Goal: Task Accomplishment & Management: Manage account settings

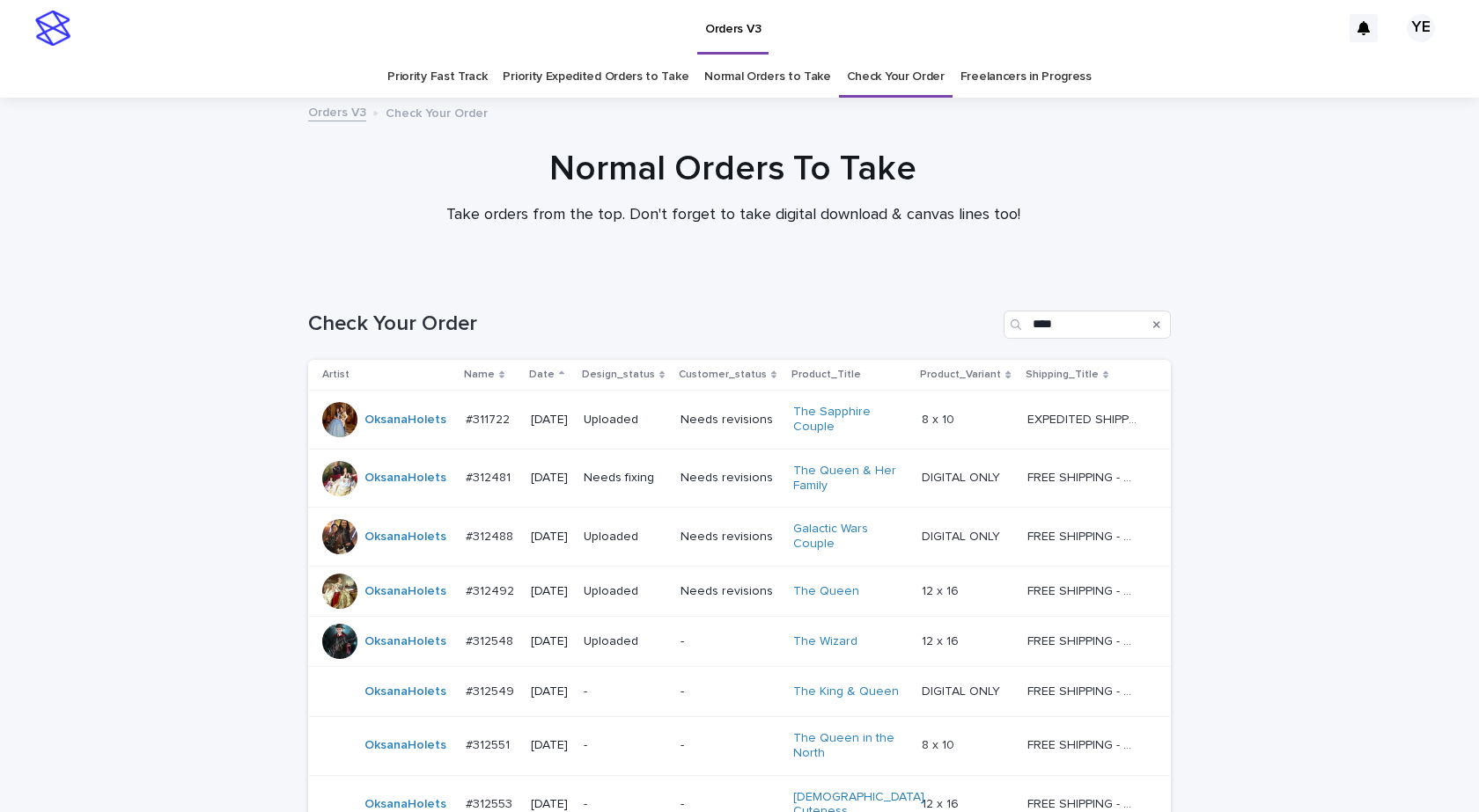
scroll to position [368, 0]
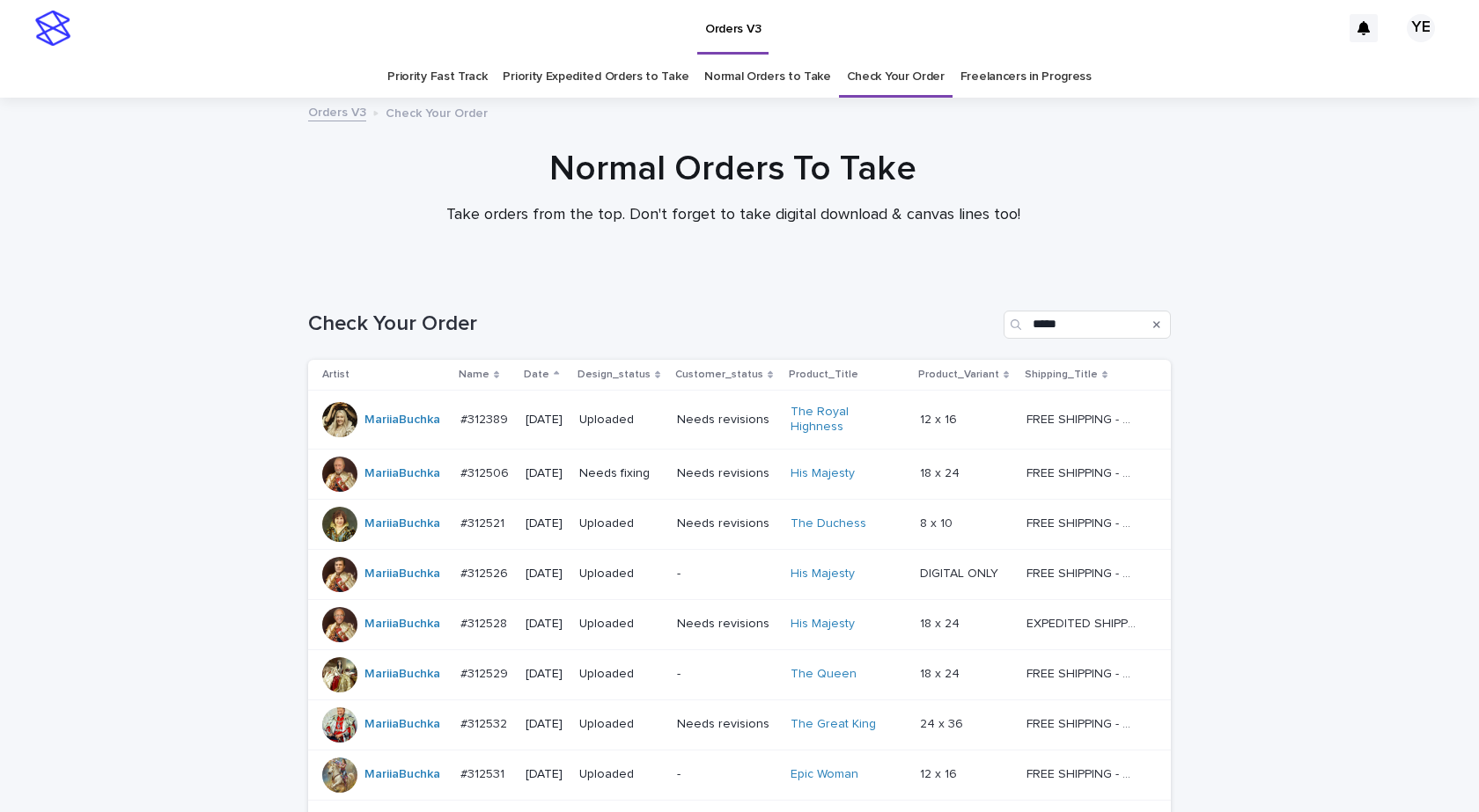
scroll to position [179, 0]
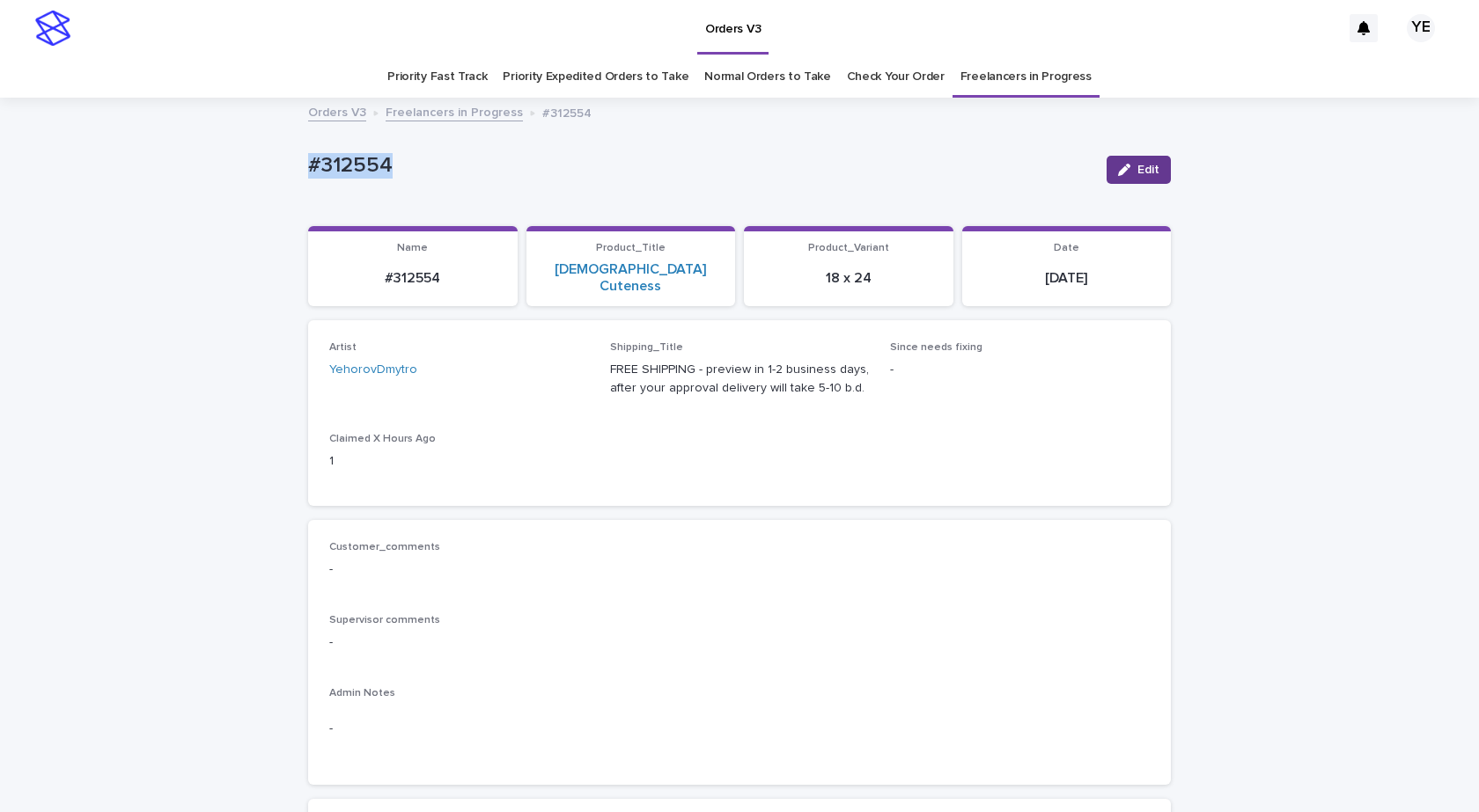
click at [1126, 165] on div "button" at bounding box center [1128, 170] width 20 height 12
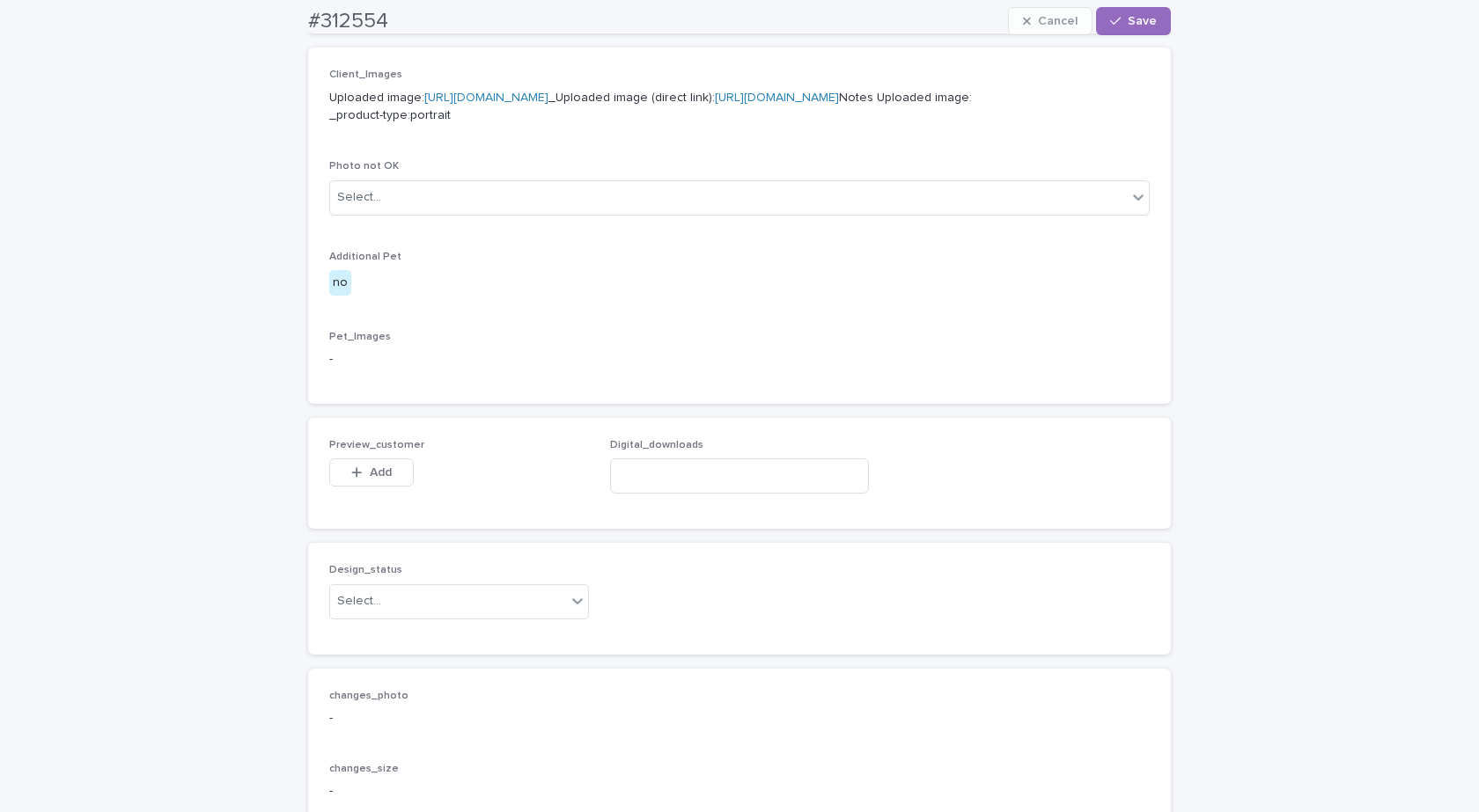
scroll to position [1083, 0]
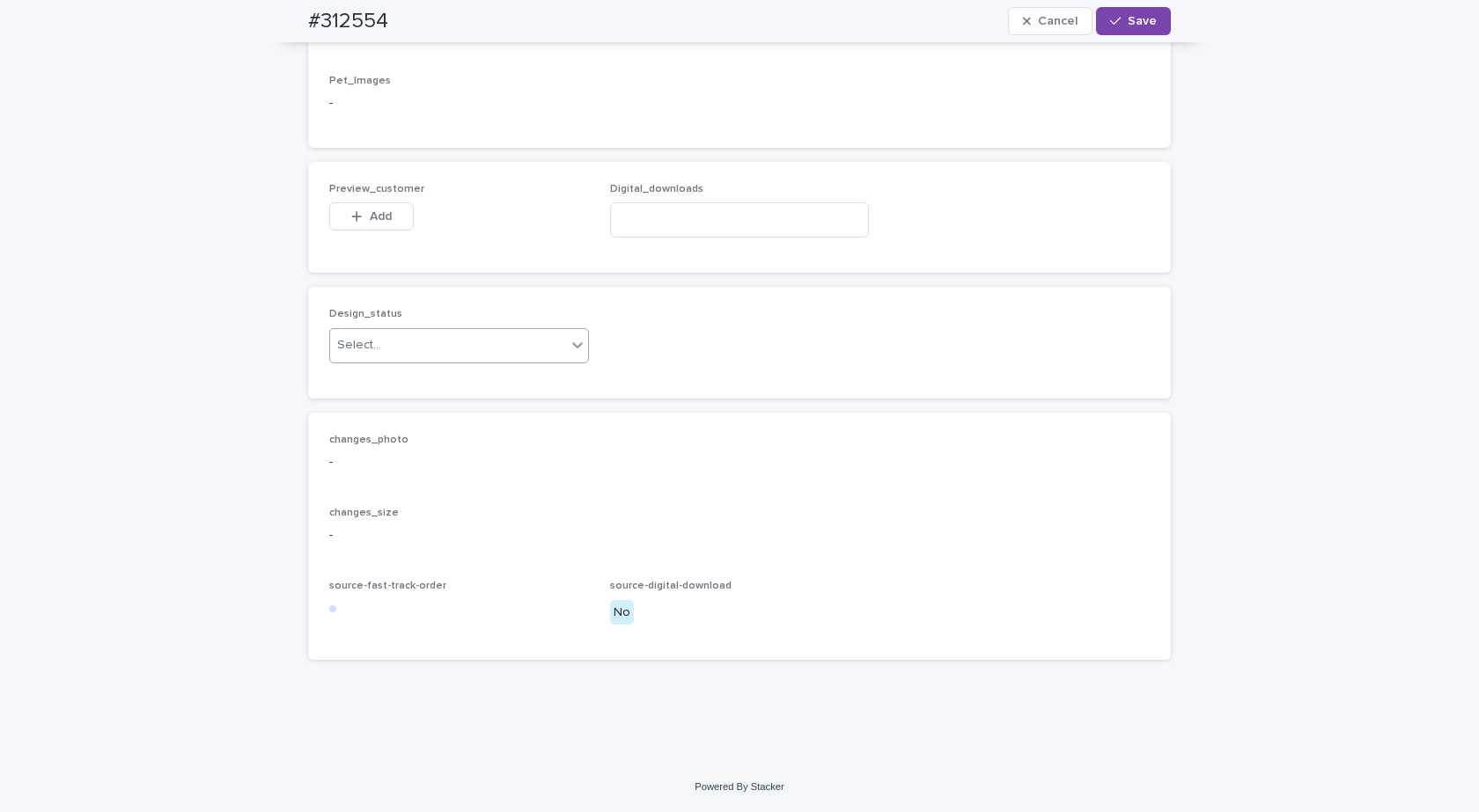
drag, startPoint x: 445, startPoint y: 329, endPoint x: 419, endPoint y: 361, distance: 41.2
click at [443, 333] on div "Select..." at bounding box center [459, 346] width 260 height 36
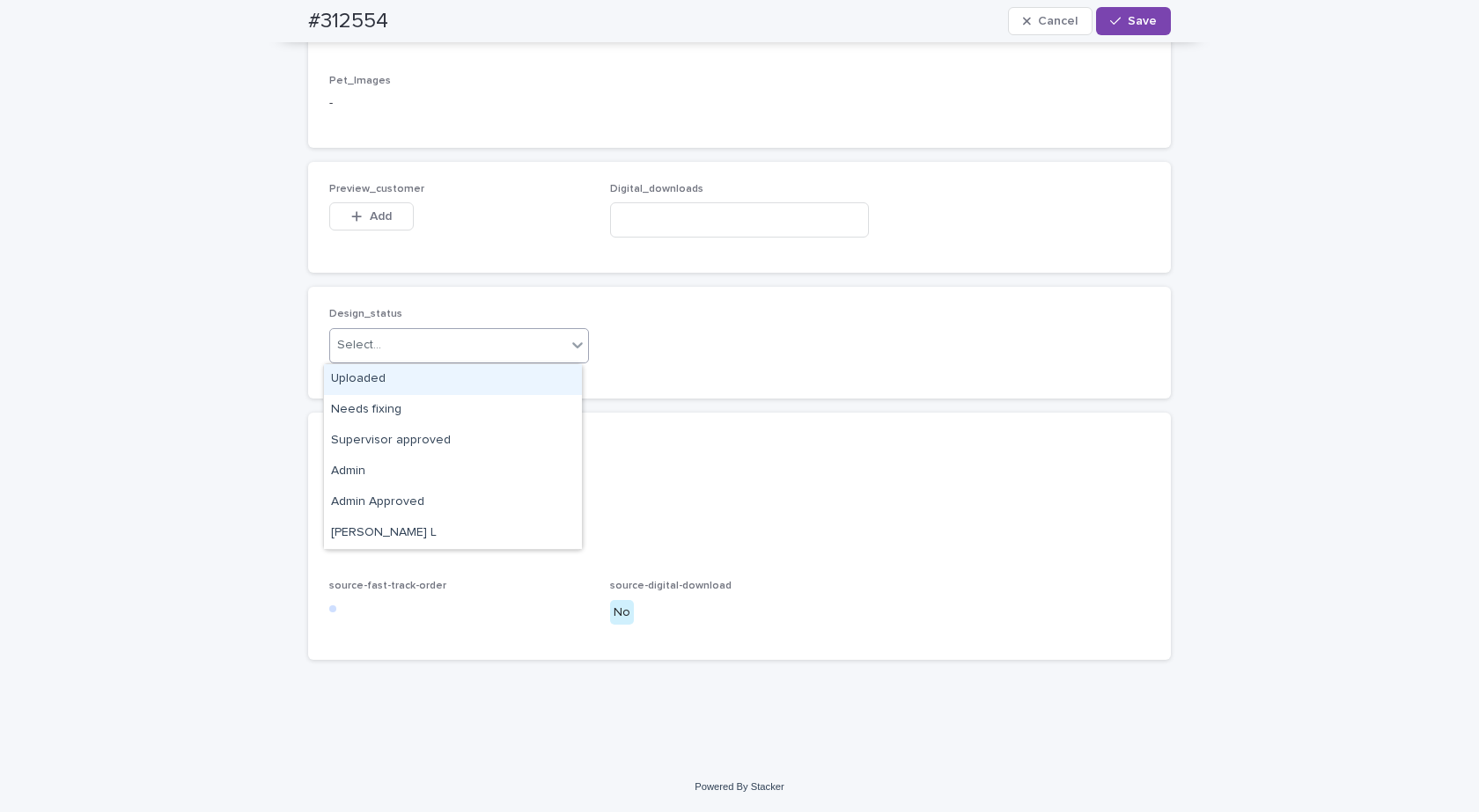
click at [379, 382] on div "Uploaded" at bounding box center [453, 380] width 258 height 31
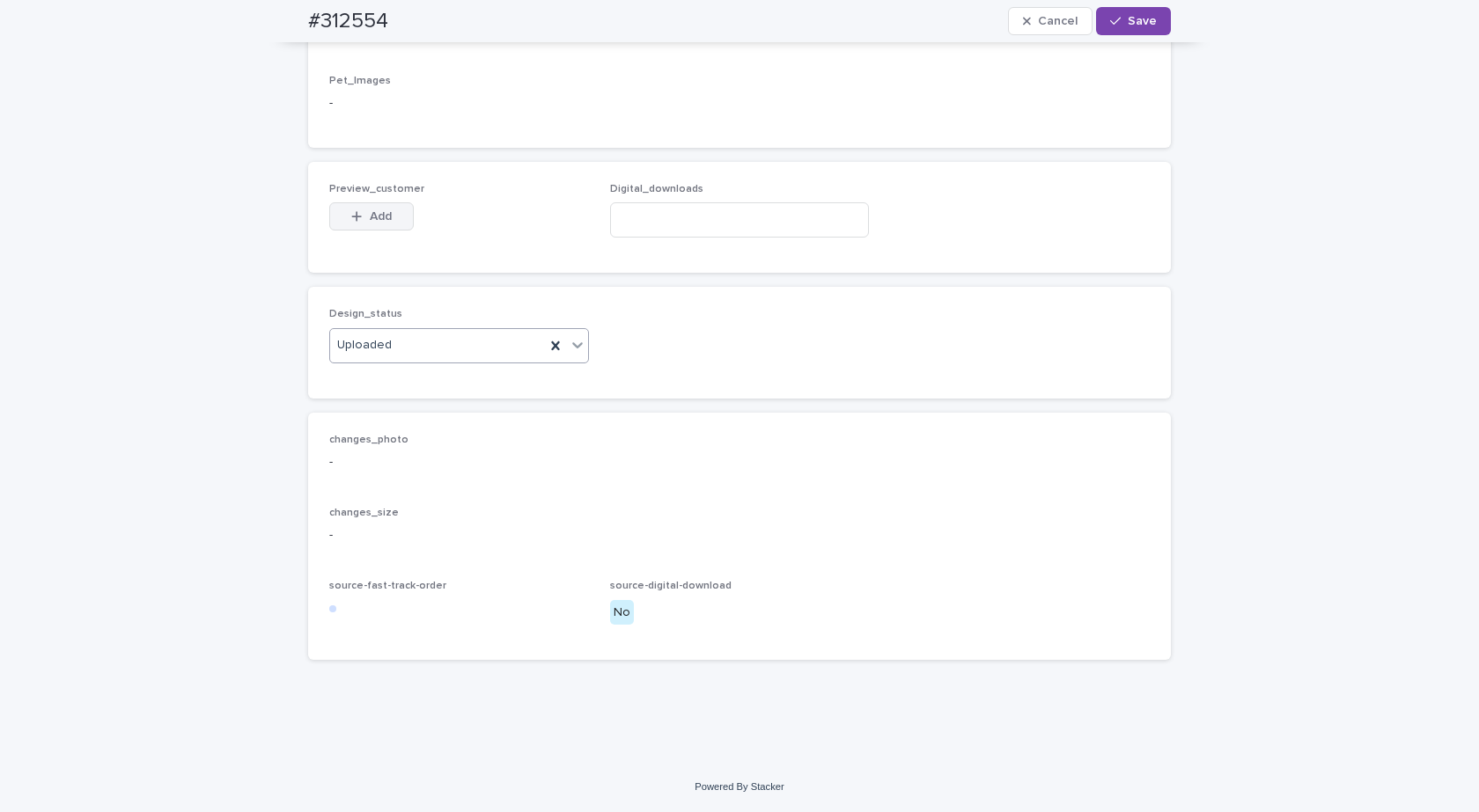
click at [370, 215] on span "Add" at bounding box center [381, 216] width 22 height 12
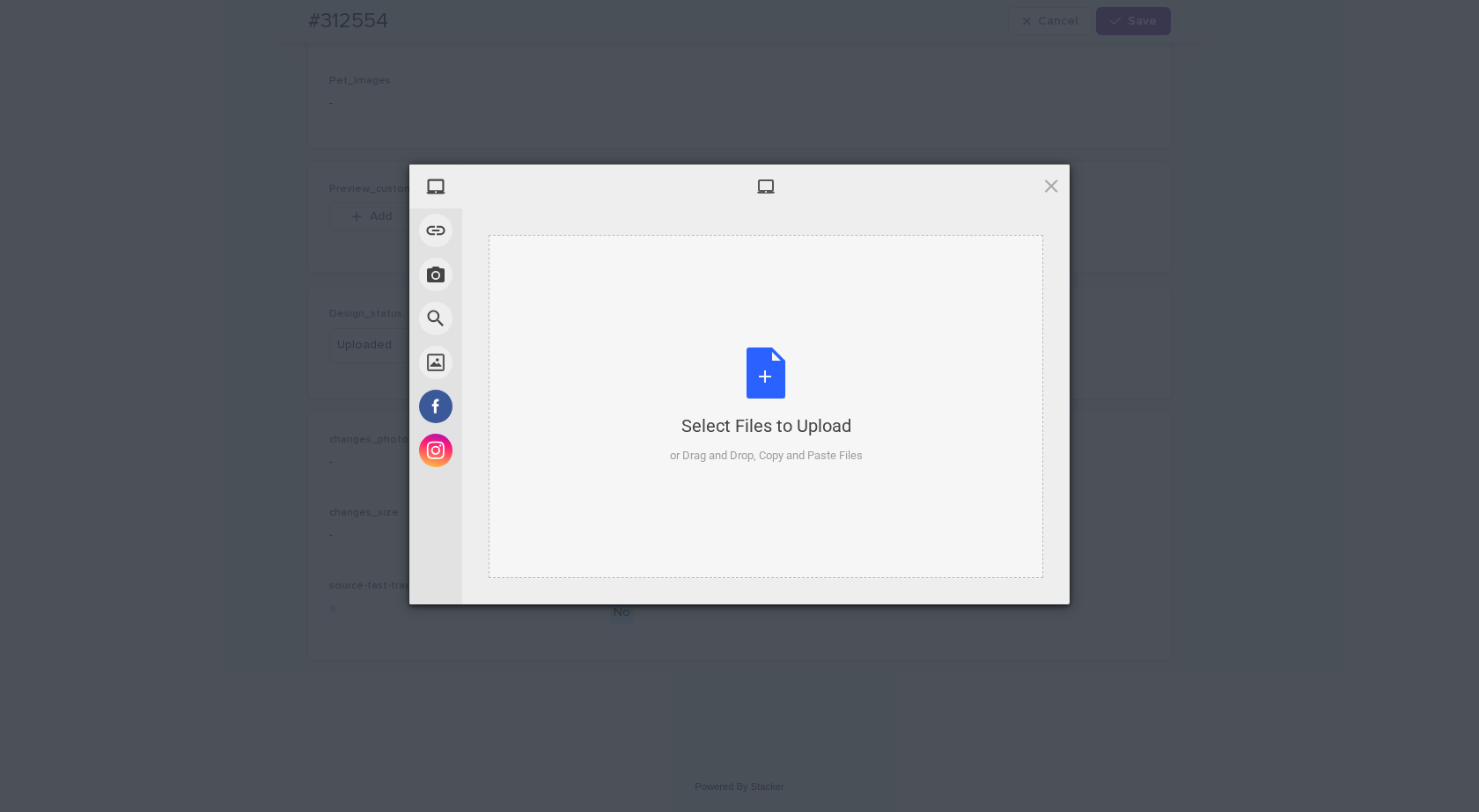
click at [777, 370] on div "Select Files to Upload or Drag and Drop, Copy and Paste Files" at bounding box center [767, 406] width 192 height 117
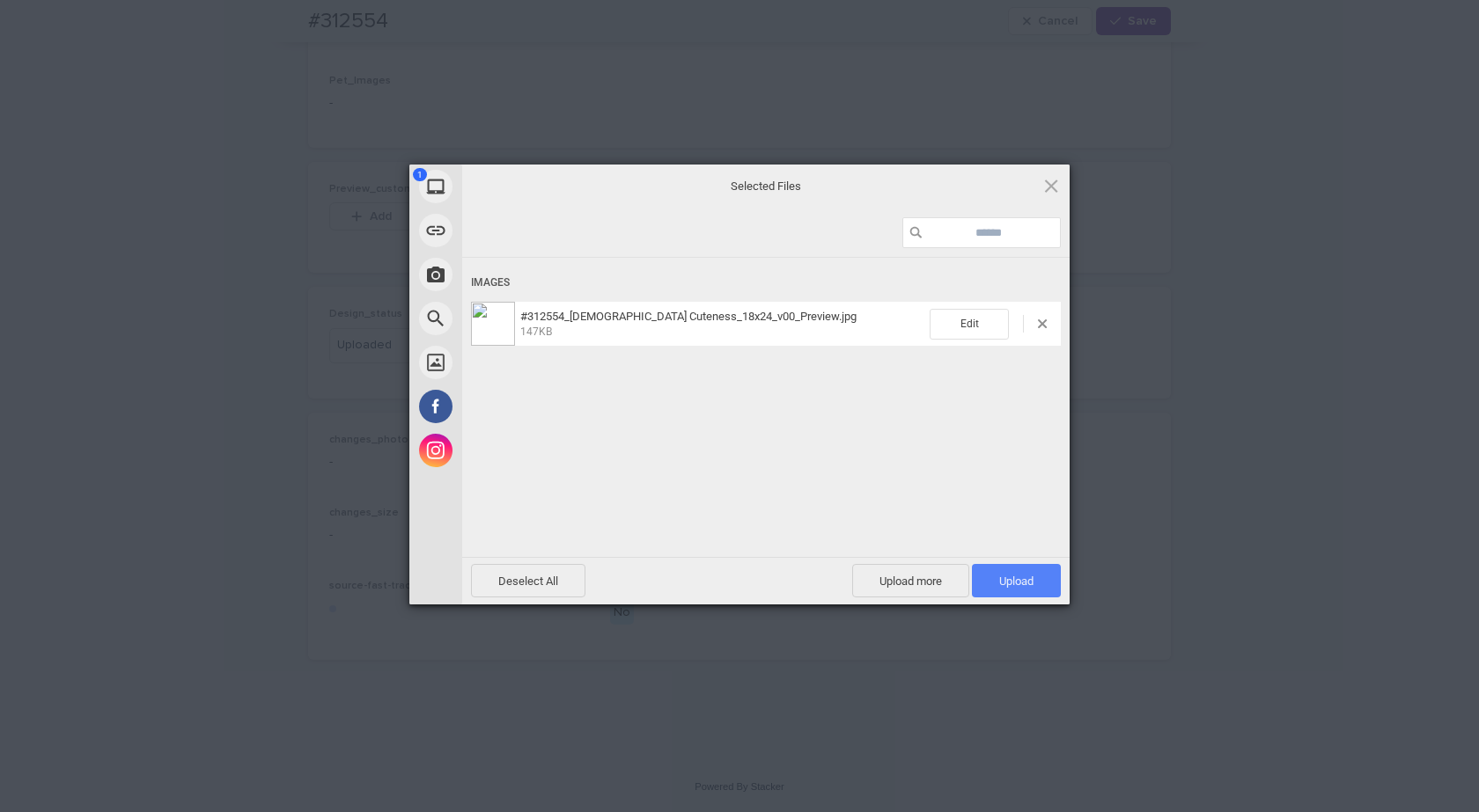
click at [1016, 578] on span "Upload 1" at bounding box center [1017, 581] width 35 height 13
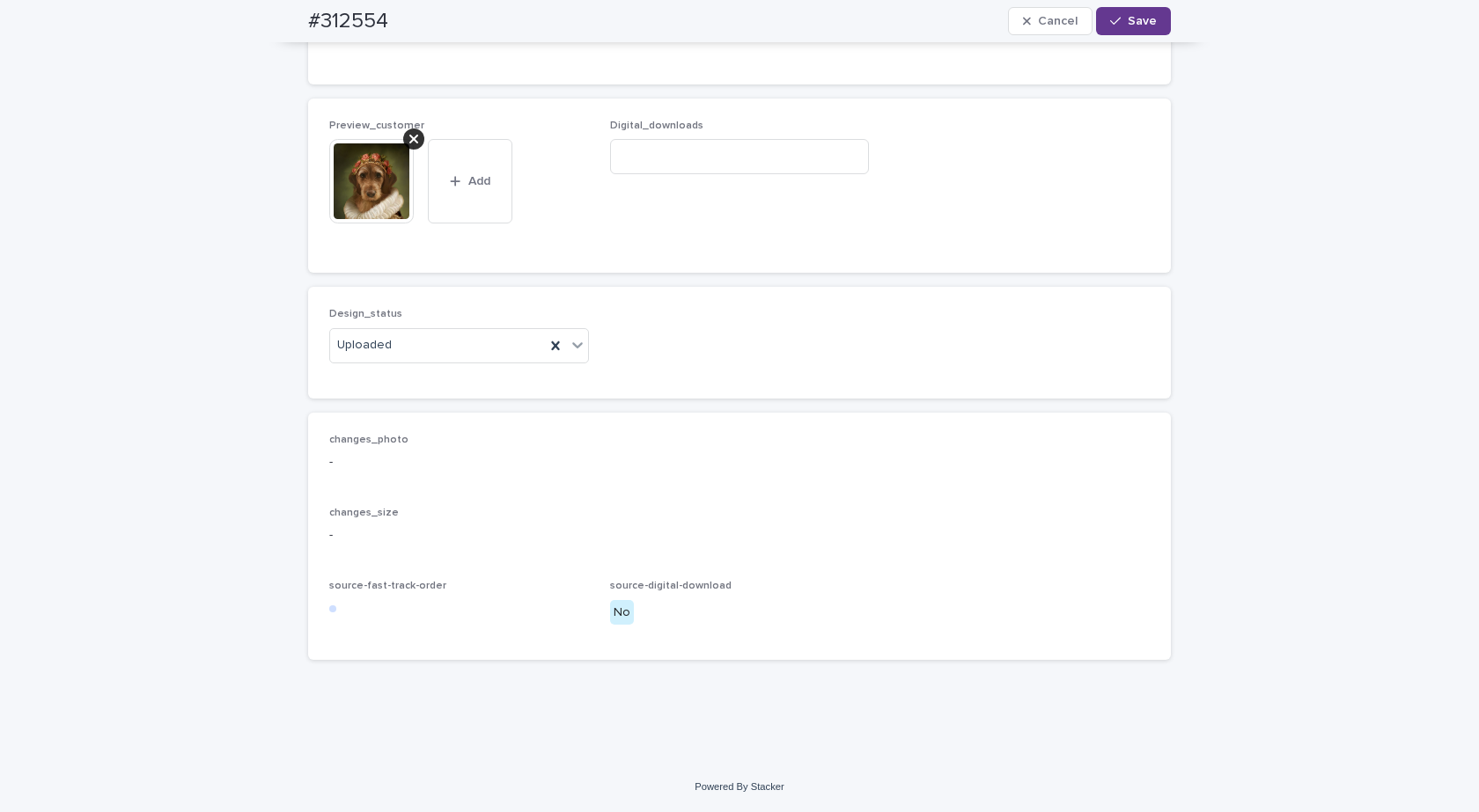
click at [1134, 18] on span "Save" at bounding box center [1142, 21] width 29 height 12
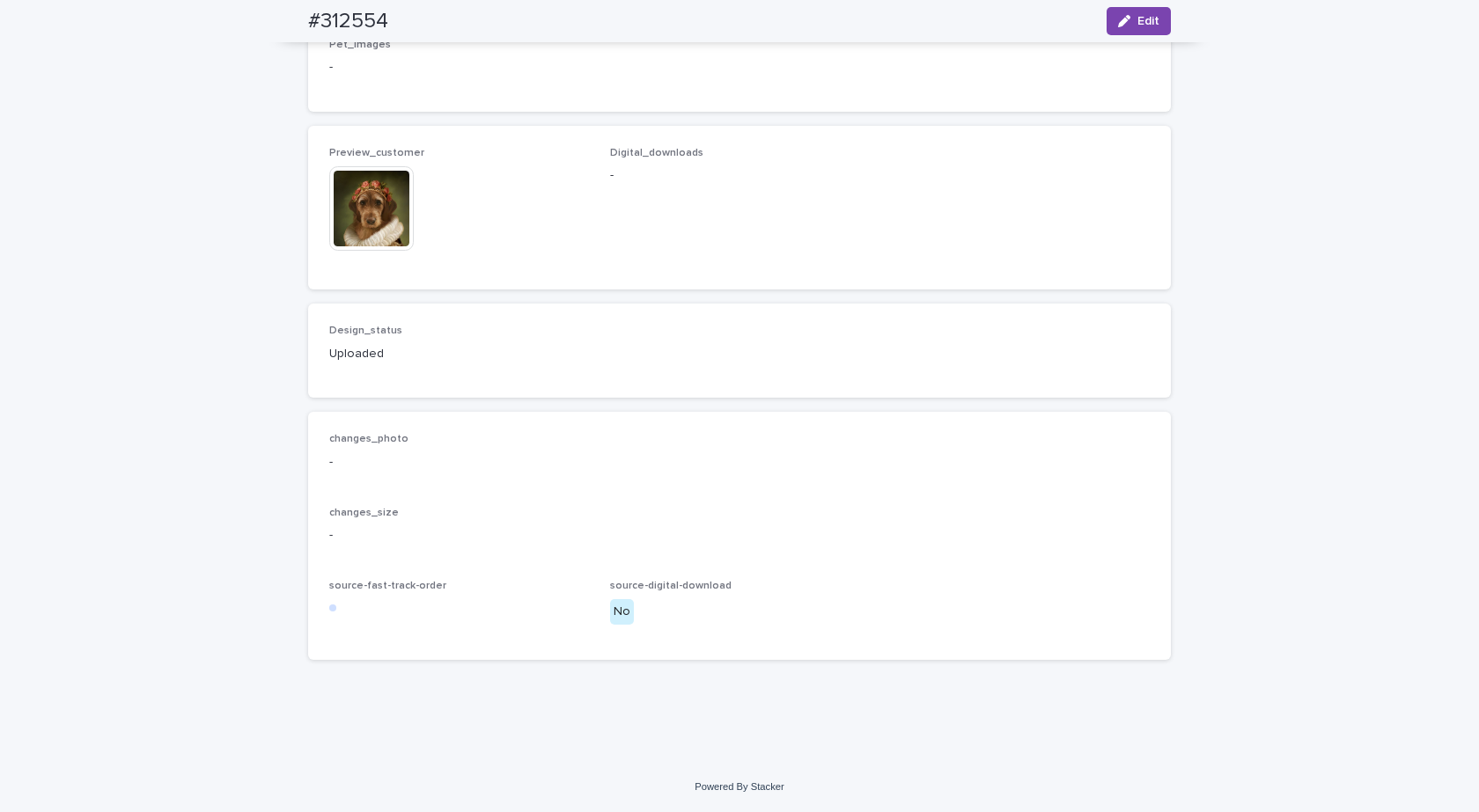
click at [354, 218] on img at bounding box center [371, 208] width 84 height 84
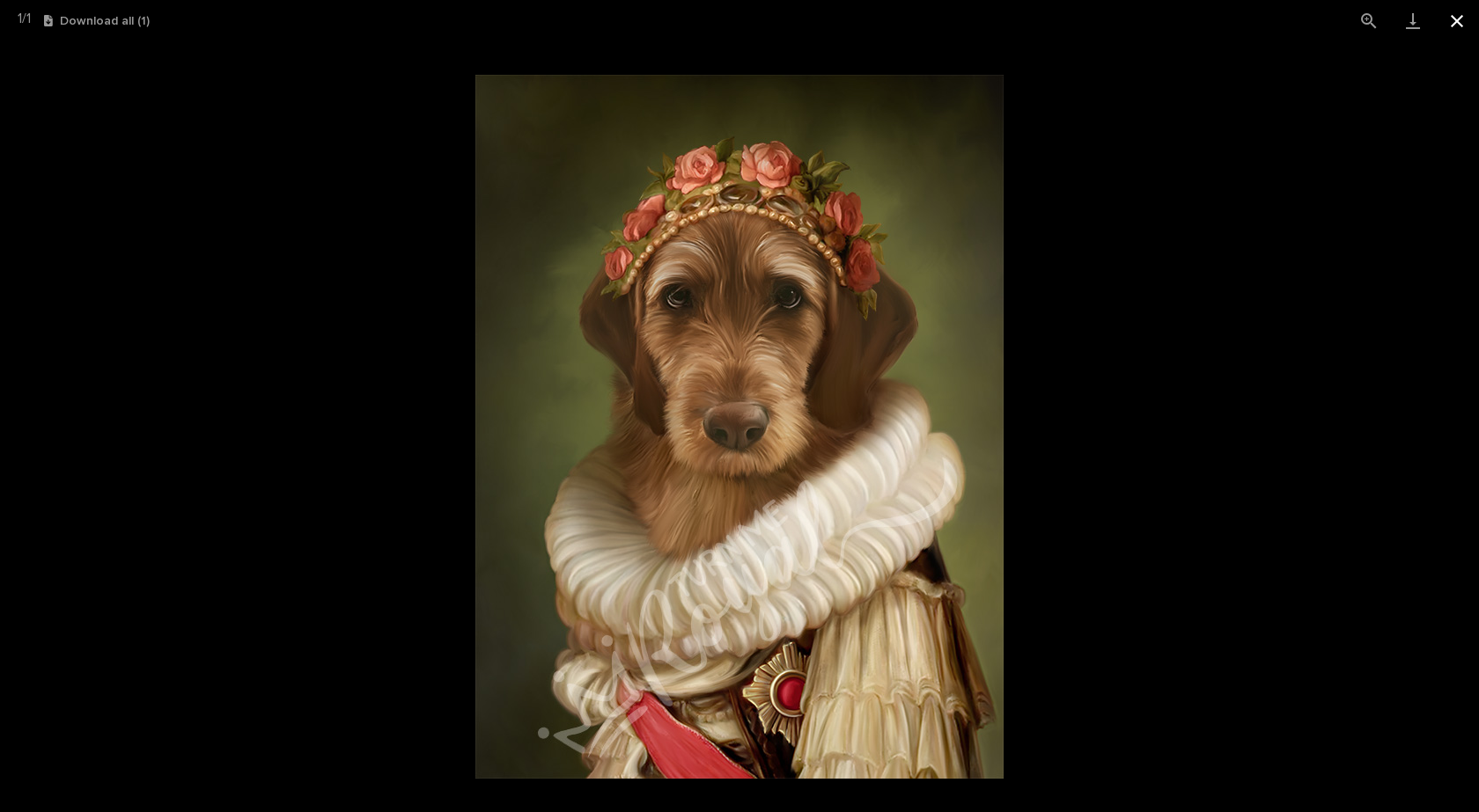
click at [1440, 20] on button "Close gallery" at bounding box center [1457, 21] width 44 height 42
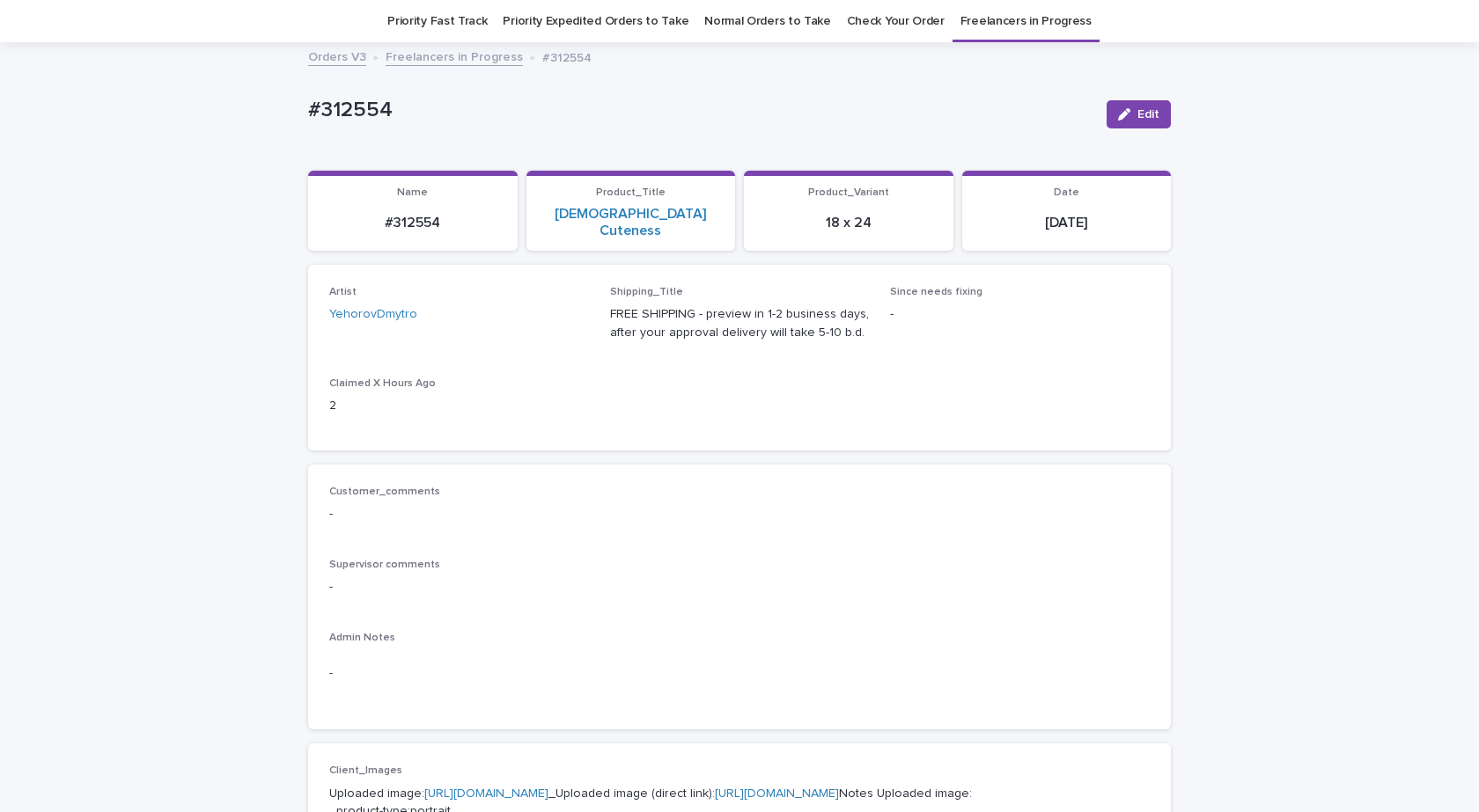
scroll to position [0, 0]
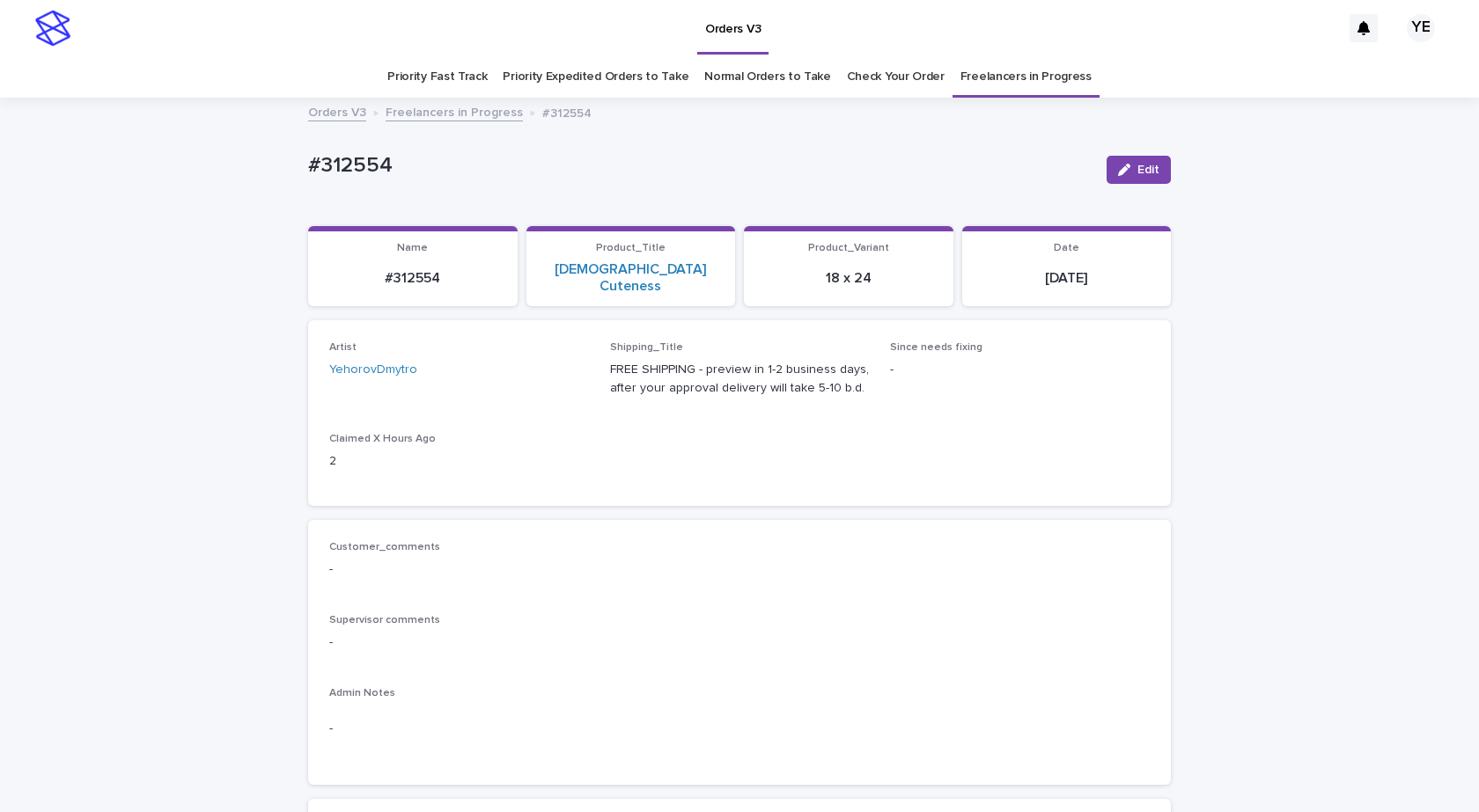
click at [435, 120] on link "Freelancers in Progress" at bounding box center [454, 111] width 137 height 20
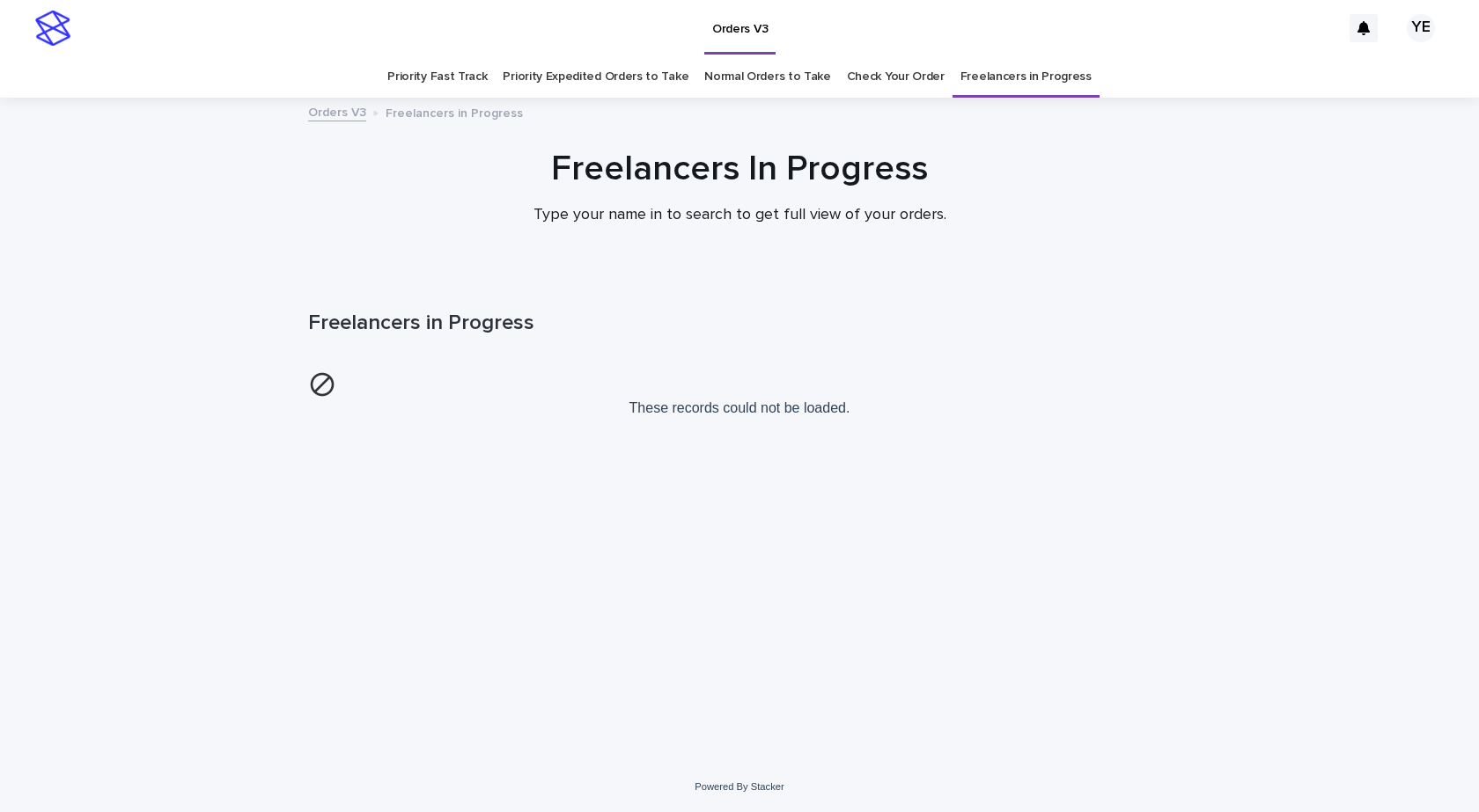
click at [195, 553] on div "Loading... Saving… Loading... Saving… Freelancers in Progress These records cou…" at bounding box center [739, 519] width 1479 height 487
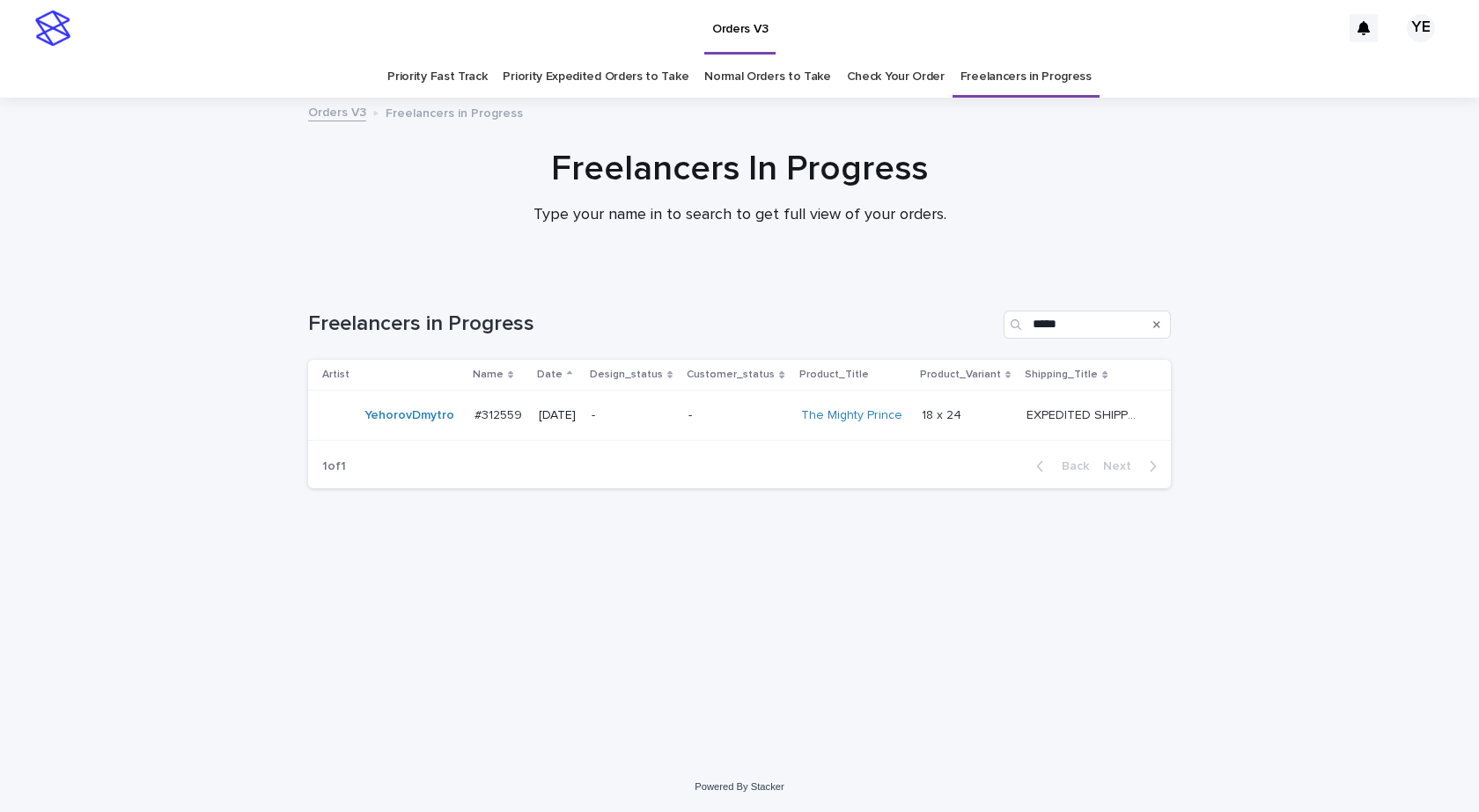
click at [6, 505] on div "Loading... Saving… Loading... Saving… Freelancers in Progress ***** Artist Name…" at bounding box center [739, 519] width 1479 height 487
click at [393, 471] on link "YehorovDmytro" at bounding box center [410, 466] width 90 height 15
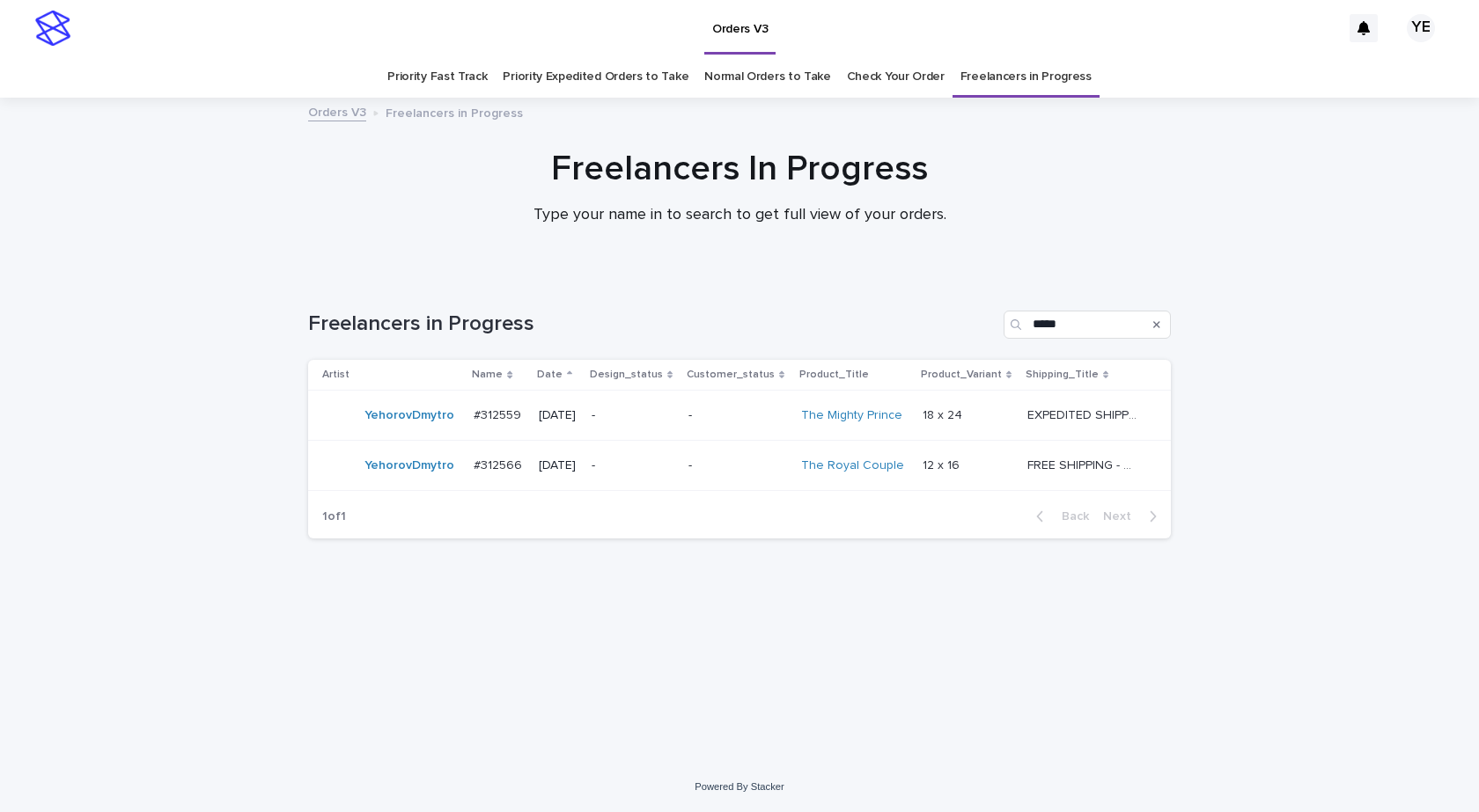
click at [396, 481] on div "YehorovDmytro" at bounding box center [391, 466] width 137 height 36
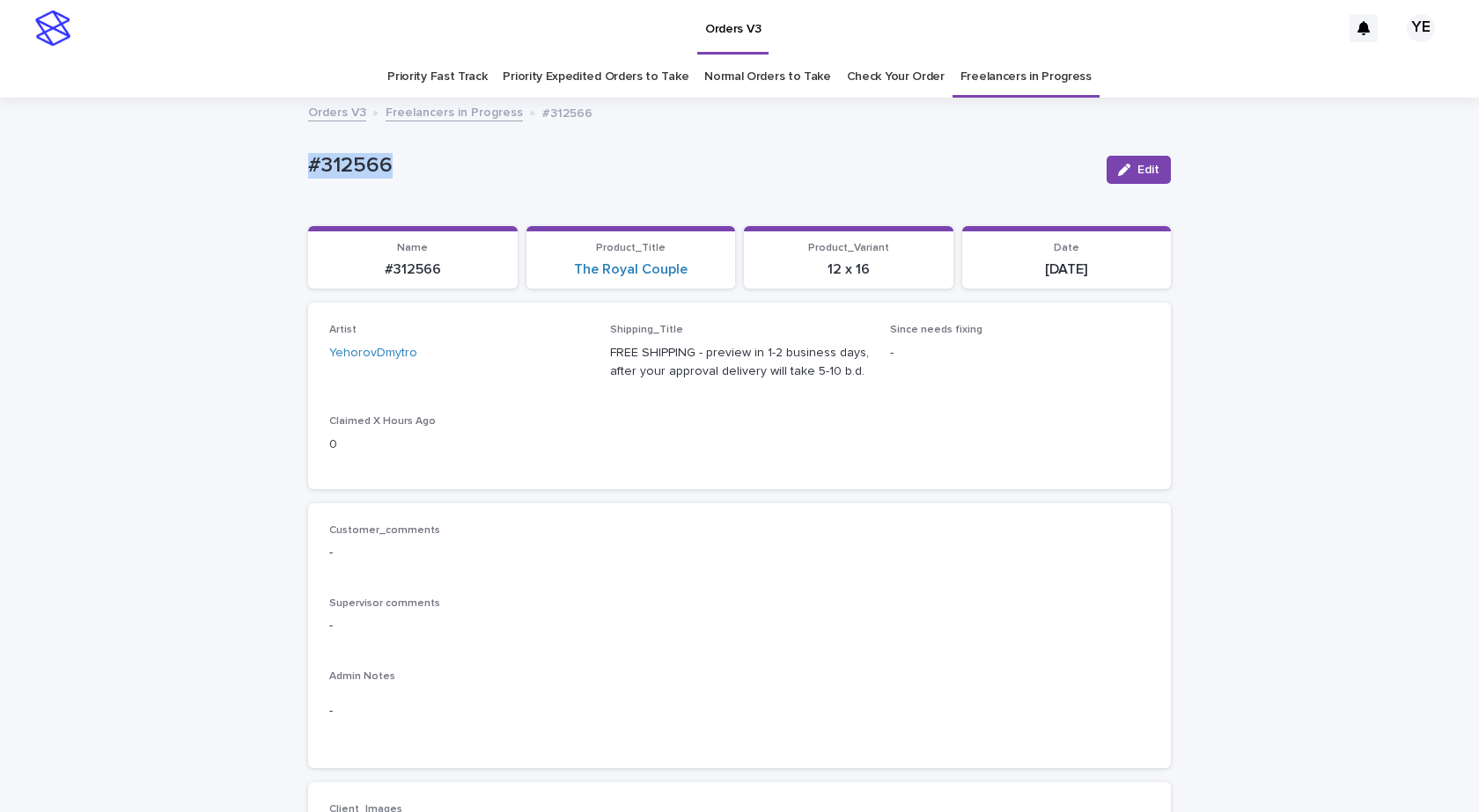
drag, startPoint x: 422, startPoint y: 186, endPoint x: 215, endPoint y: 197, distance: 207.3
copy p "#312566"
click at [426, 166] on p "#312566" at bounding box center [700, 166] width 785 height 26
drag, startPoint x: 409, startPoint y: 163, endPoint x: 263, endPoint y: 176, distance: 146.6
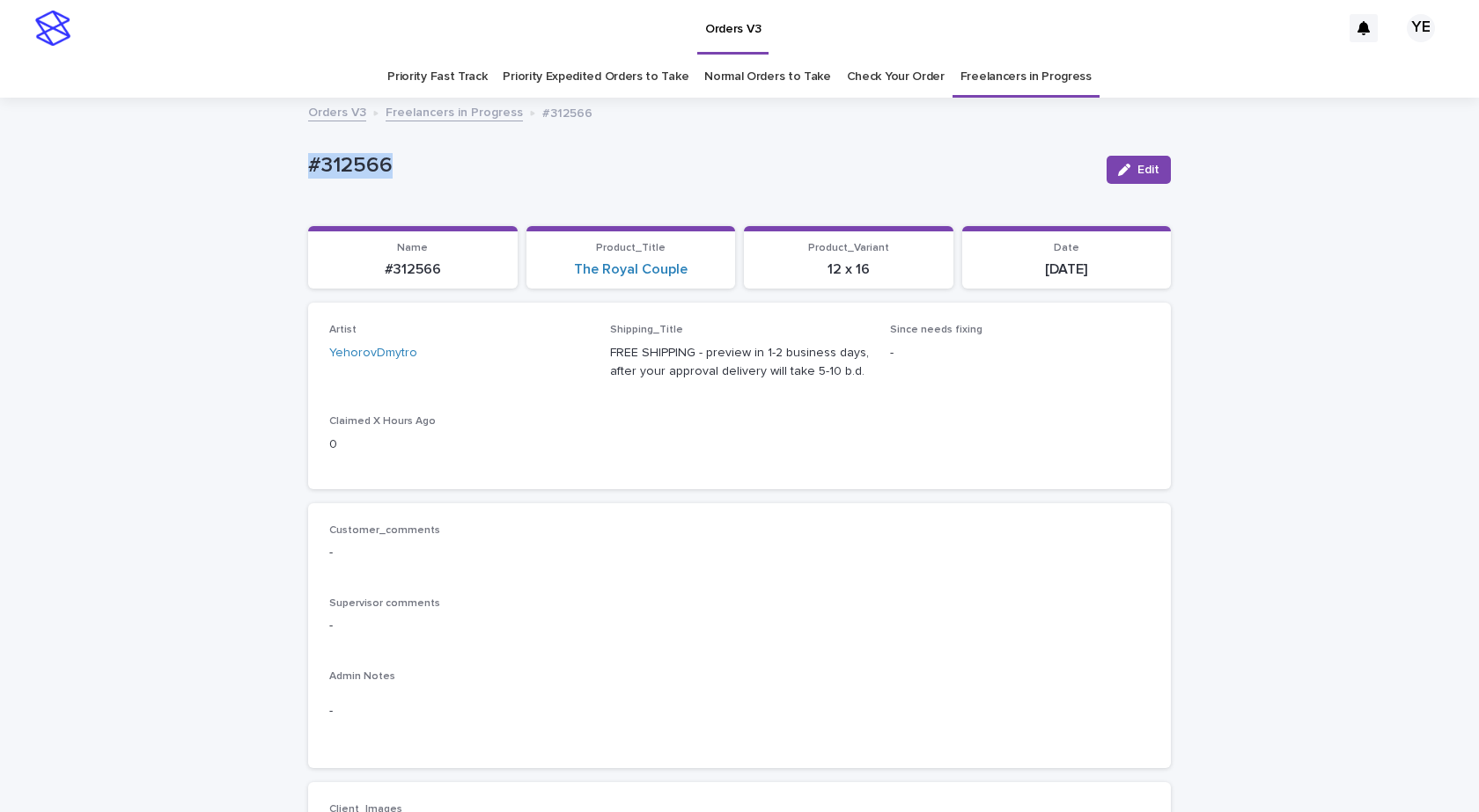
copy p "#312566"
click at [428, 118] on link "Freelancers in Progress" at bounding box center [454, 111] width 137 height 20
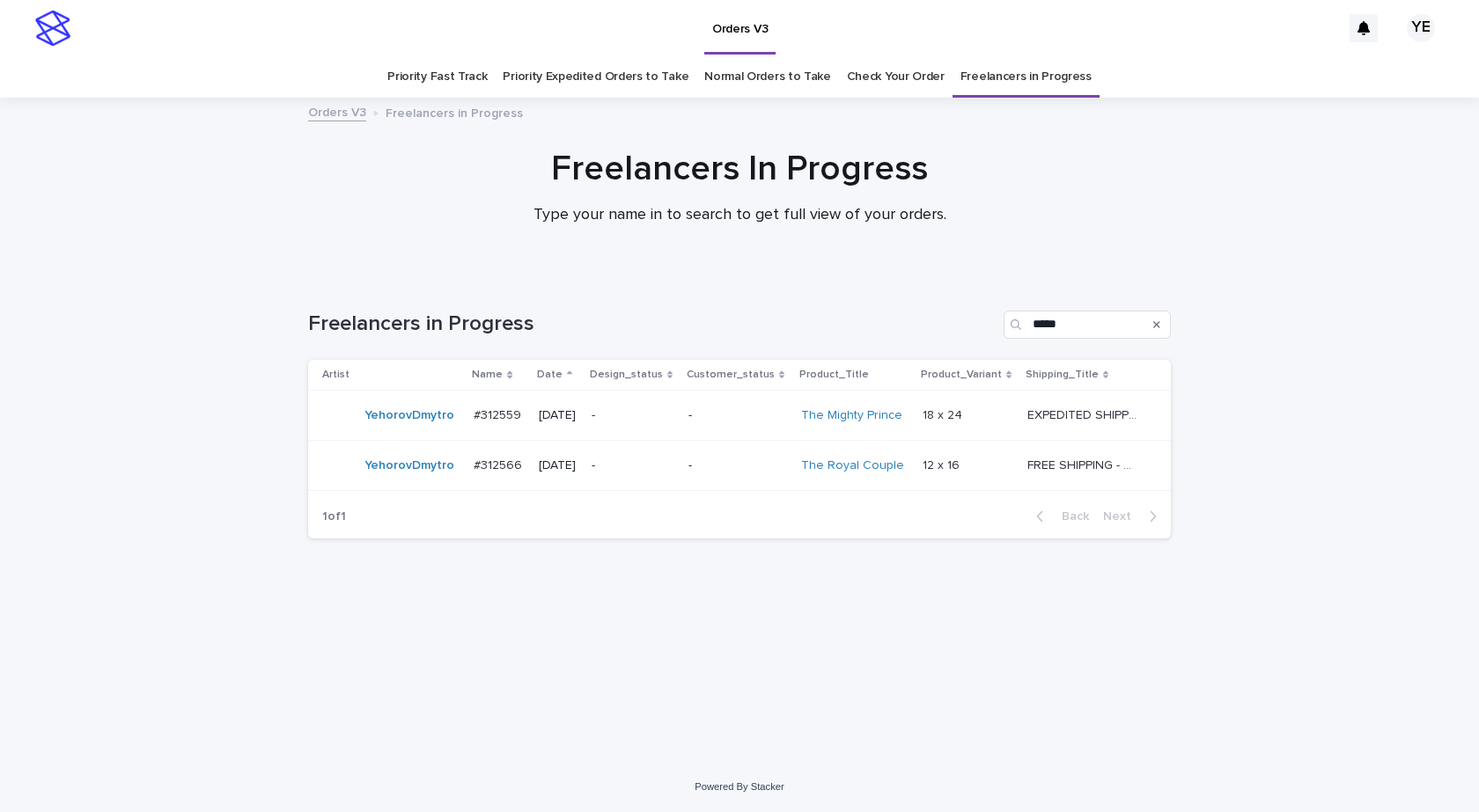
click at [423, 482] on div "YehorovDmytro" at bounding box center [391, 466] width 137 height 36
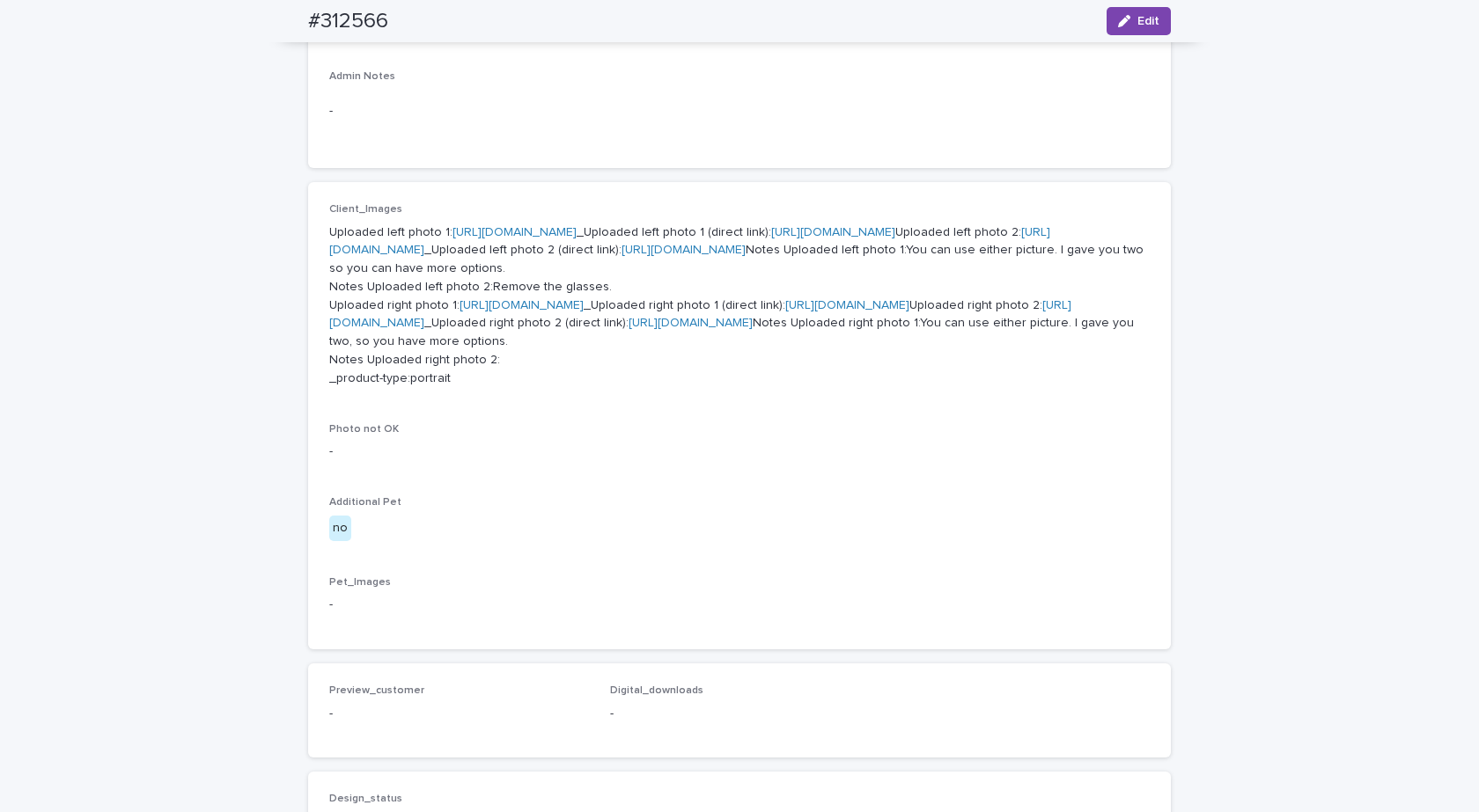
scroll to position [760, 0]
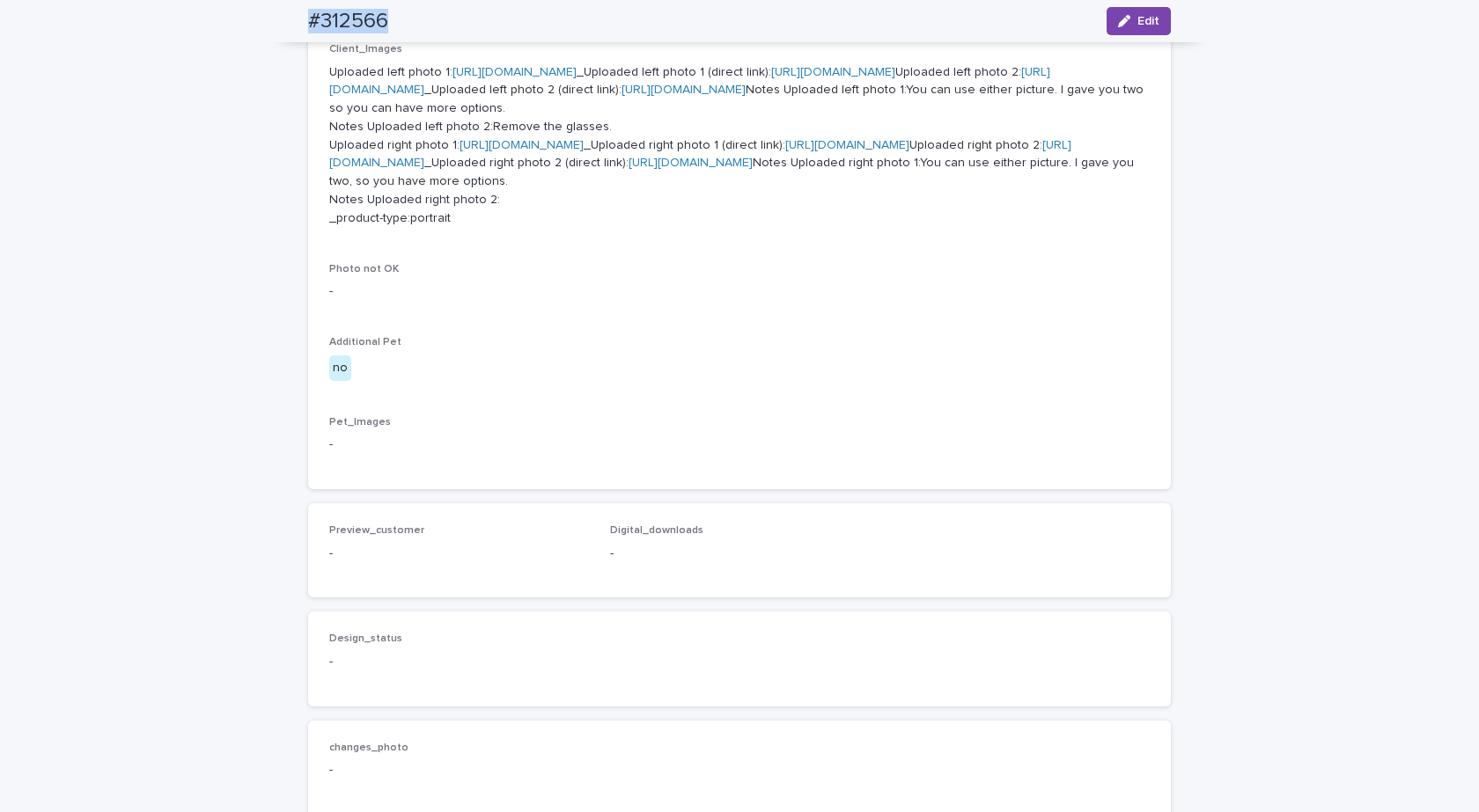
drag, startPoint x: 404, startPoint y: 7, endPoint x: 289, endPoint y: 22, distance: 116.0
click at [289, 23] on div "#312566 Edit" at bounding box center [739, 21] width 947 height 43
copy h2 "#312566"
click at [509, 170] on link "https://cdn.shopify.com-uploadkit.app/s/files/1/0033/4807/0511/files/download.h…" at bounding box center [700, 154] width 742 height 31
click at [543, 152] on link "https://cdn.shopify.com-uploadkit.app/s/files/1/0033/4807/0511/files/download.h…" at bounding box center [521, 145] width 124 height 12
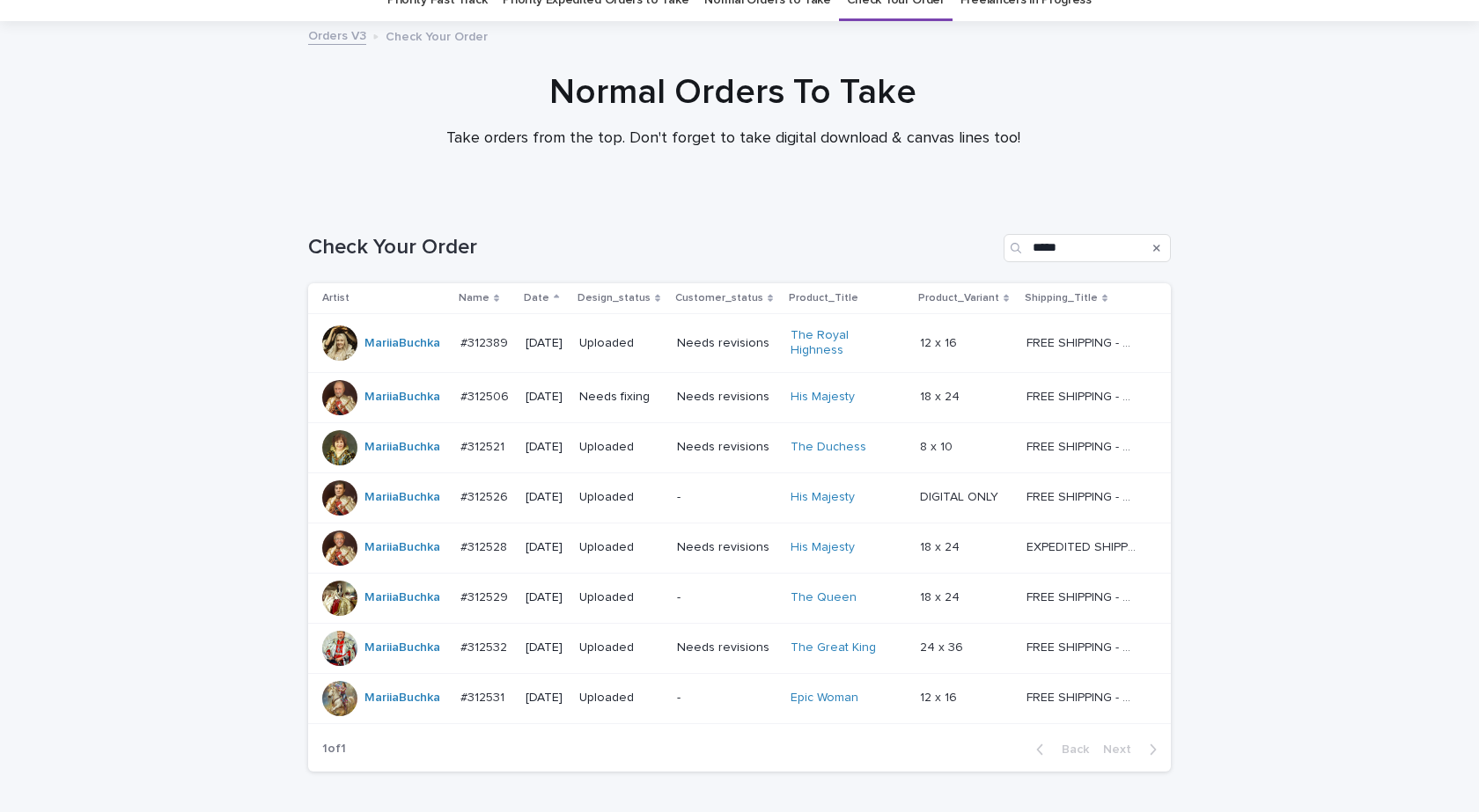
scroll to position [179, 0]
